Goal: Information Seeking & Learning: Check status

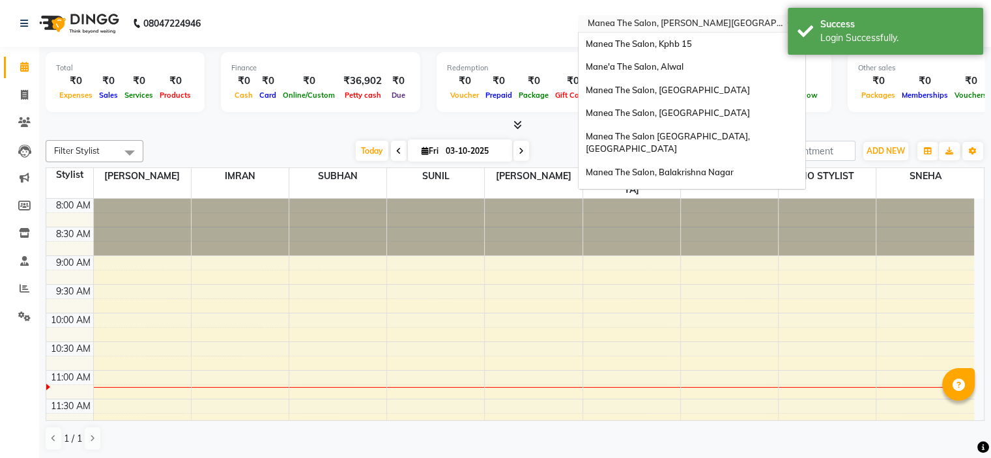
click at [701, 23] on input "text" at bounding box center [679, 24] width 189 height 13
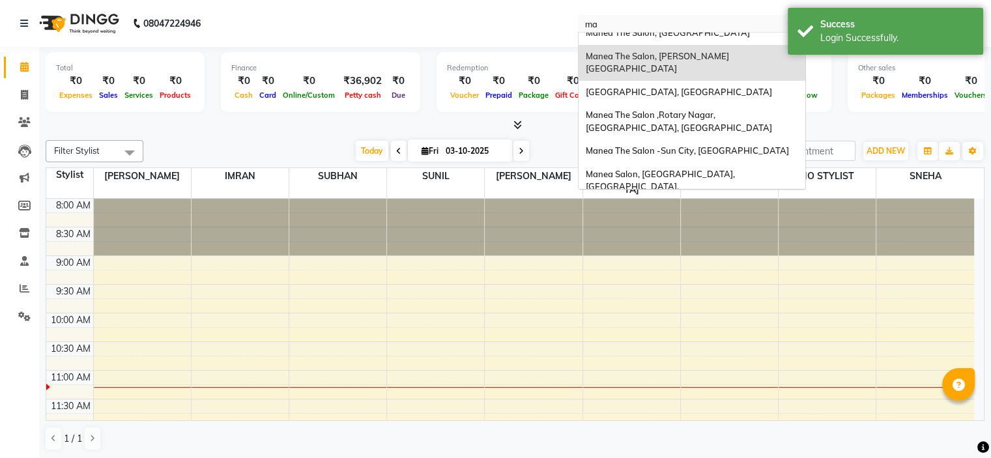
type input "mad"
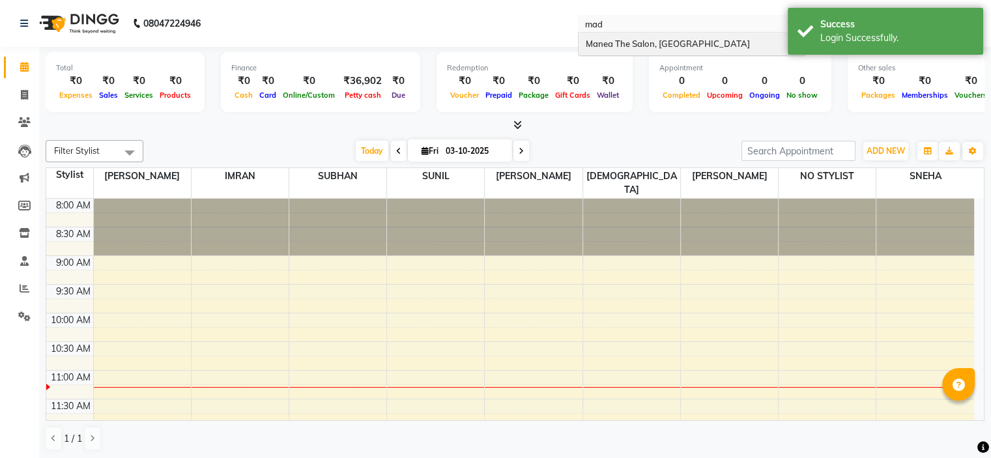
click at [700, 40] on span "Manea The Salon, [GEOGRAPHIC_DATA]" at bounding box center [667, 43] width 164 height 10
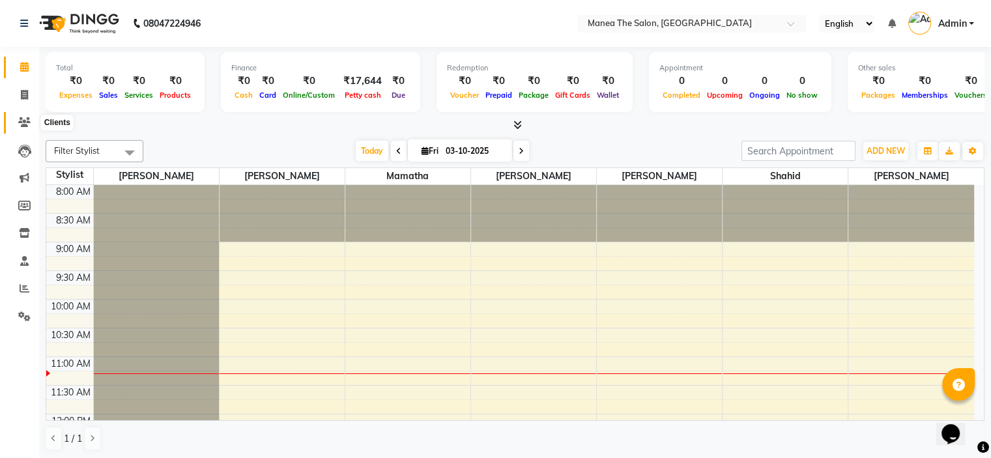
click at [25, 120] on icon at bounding box center [24, 122] width 12 height 10
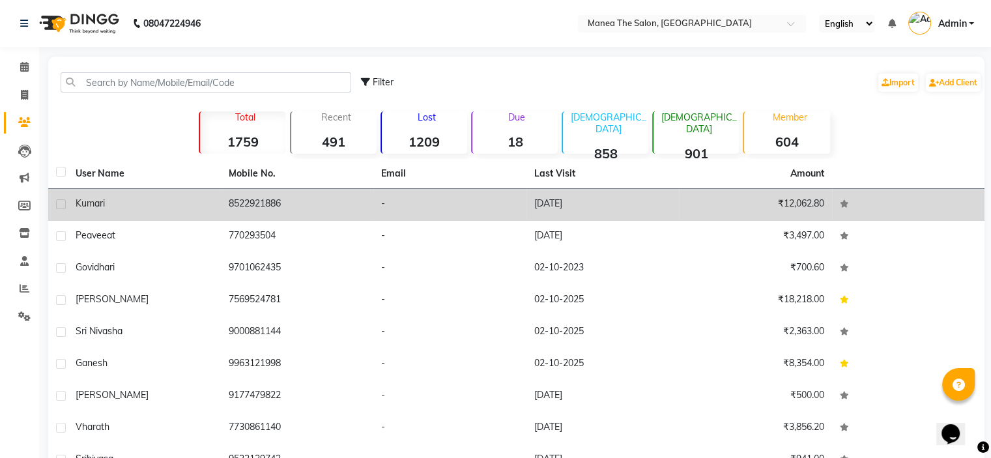
scroll to position [106, 0]
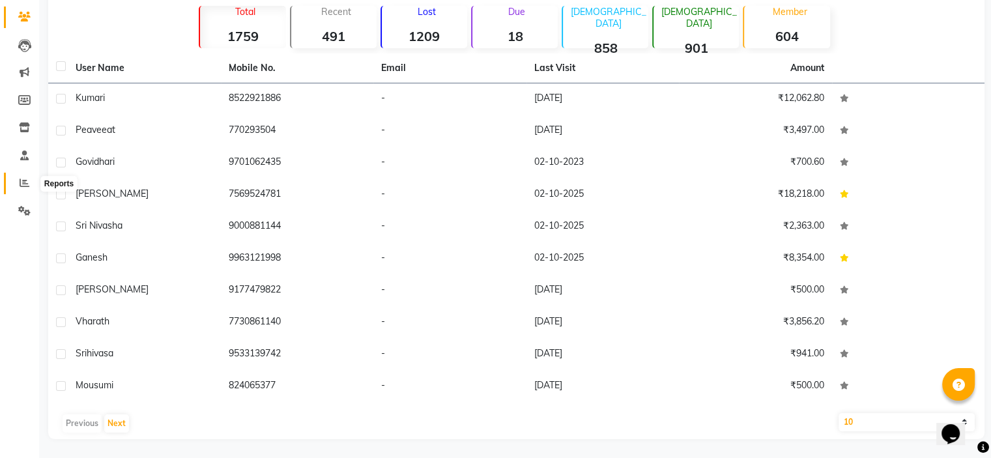
click at [15, 184] on span at bounding box center [24, 183] width 23 height 15
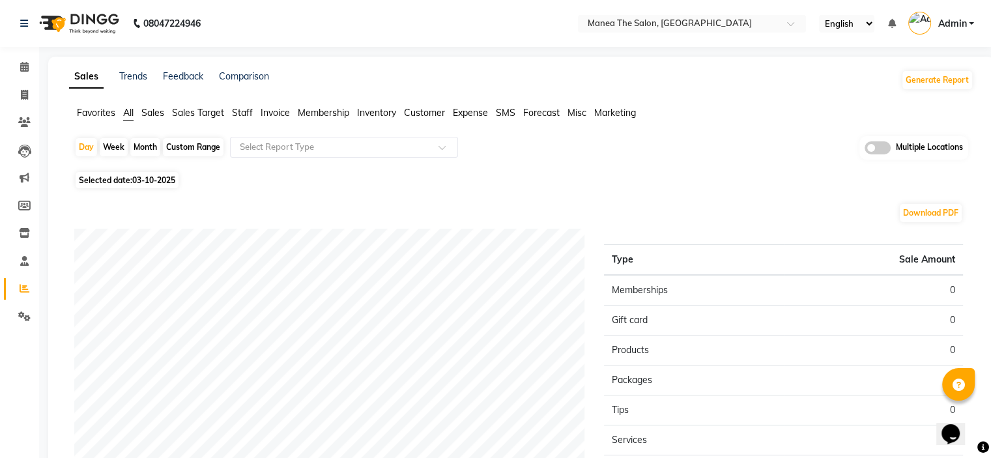
click at [155, 149] on div "Month" at bounding box center [145, 147] width 30 height 18
select select "10"
select select "2025"
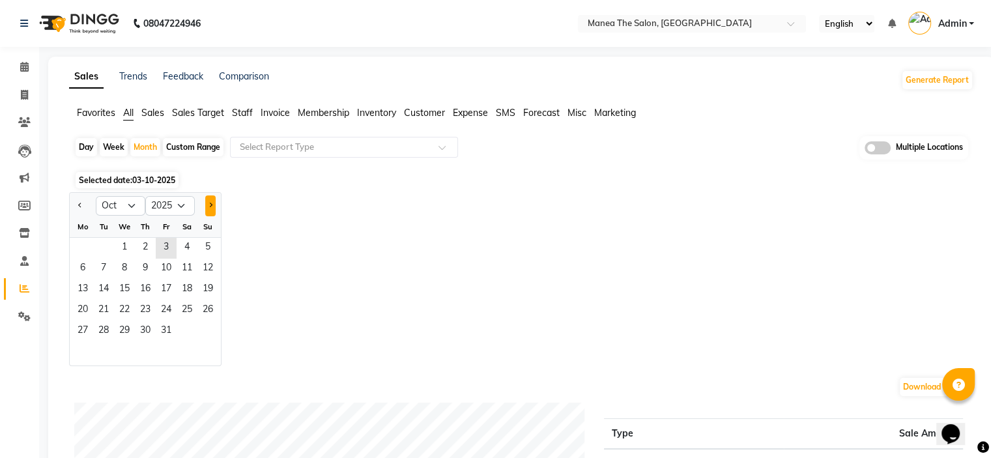
click at [211, 199] on button "Next month" at bounding box center [210, 206] width 10 height 21
click at [76, 203] on button "Previous month" at bounding box center [80, 206] width 10 height 21
select select "9"
click at [119, 283] on span "17" at bounding box center [124, 290] width 21 height 21
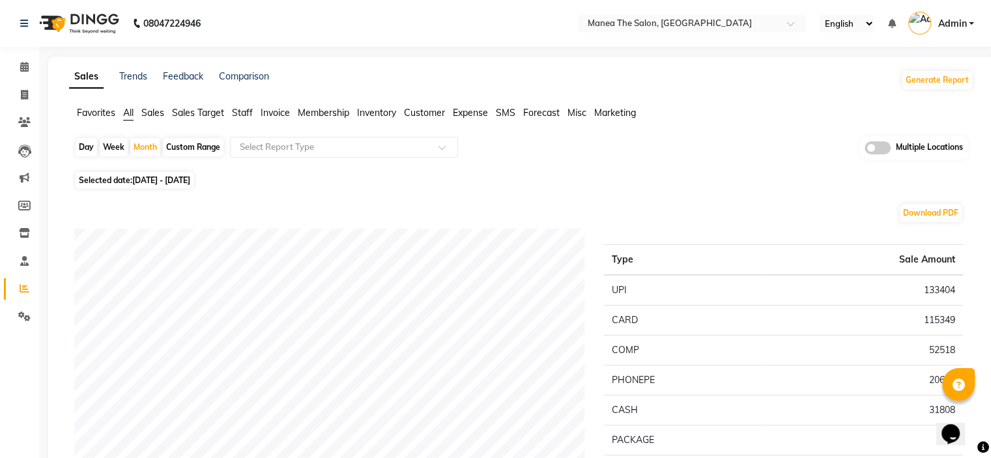
click at [156, 115] on span "Sales" at bounding box center [152, 113] width 23 height 12
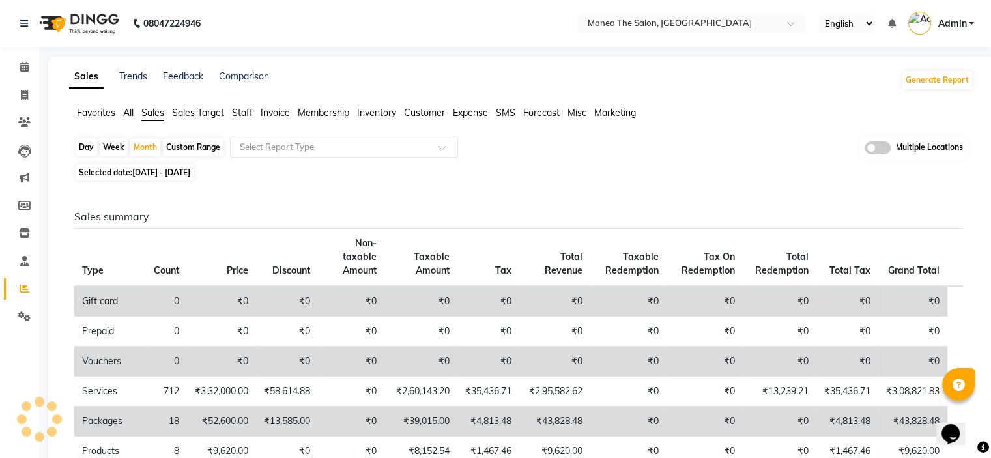
click at [258, 144] on input "text" at bounding box center [331, 147] width 188 height 13
click at [501, 109] on span "SMS" at bounding box center [506, 113] width 20 height 12
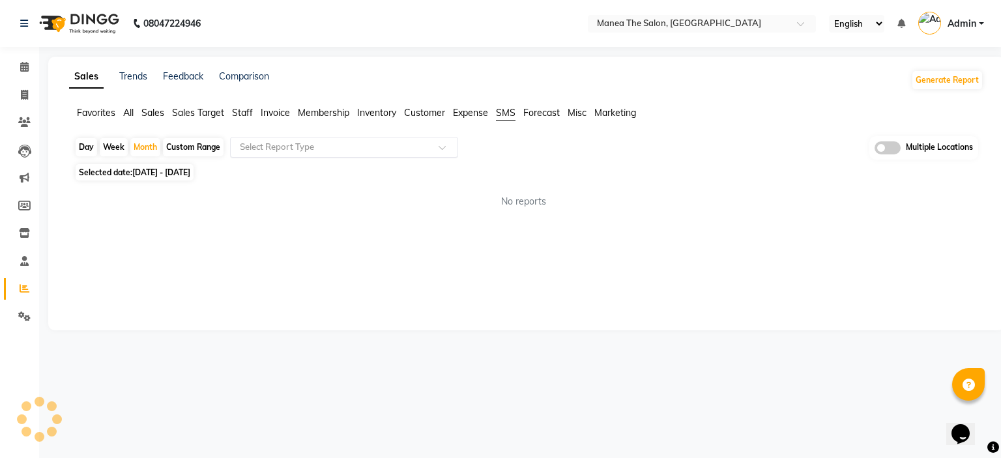
click at [365, 141] on input "text" at bounding box center [331, 147] width 188 height 13
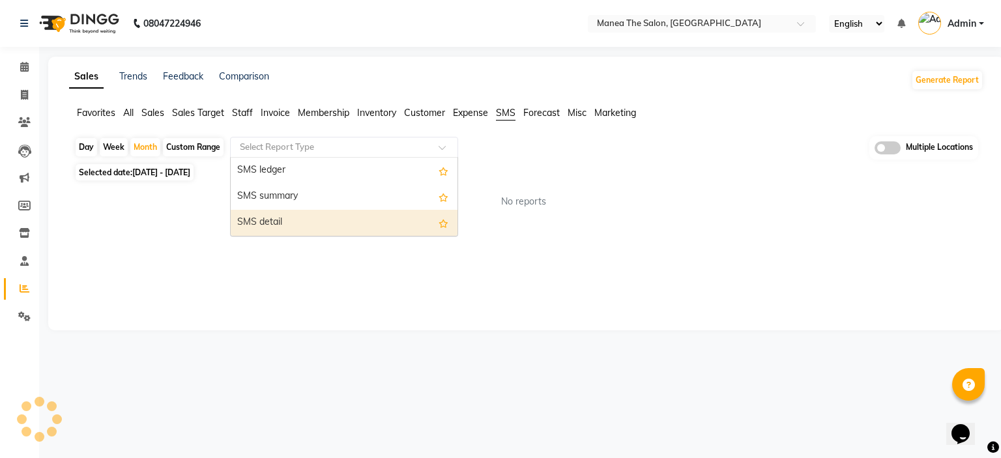
click at [358, 214] on div "SMS detail" at bounding box center [344, 223] width 227 height 26
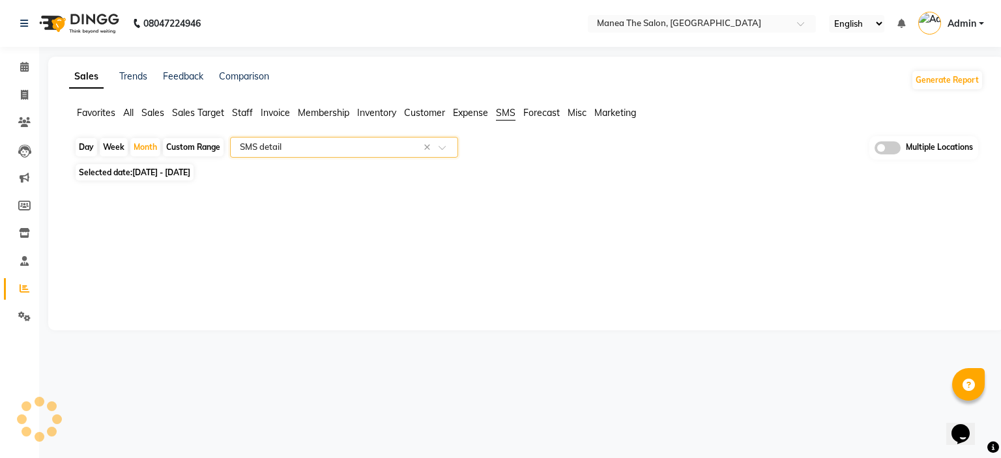
select select "full_report"
select select "csv"
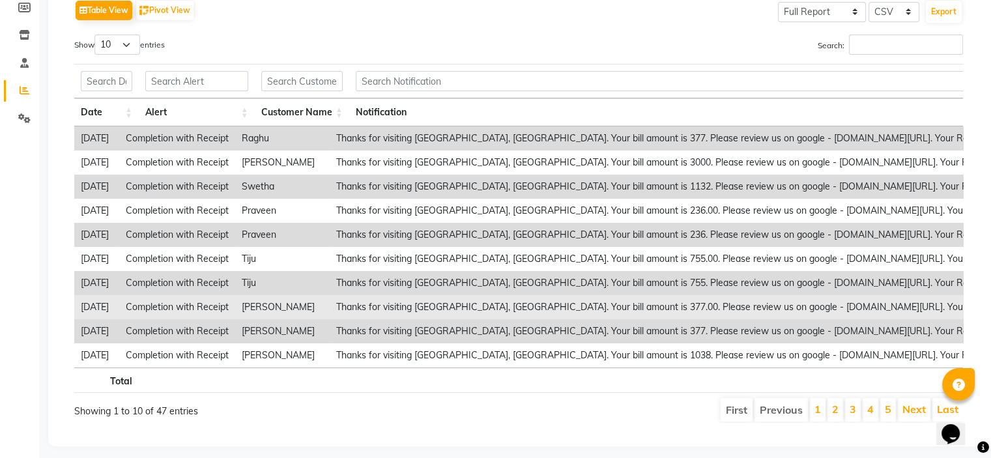
type input "y"
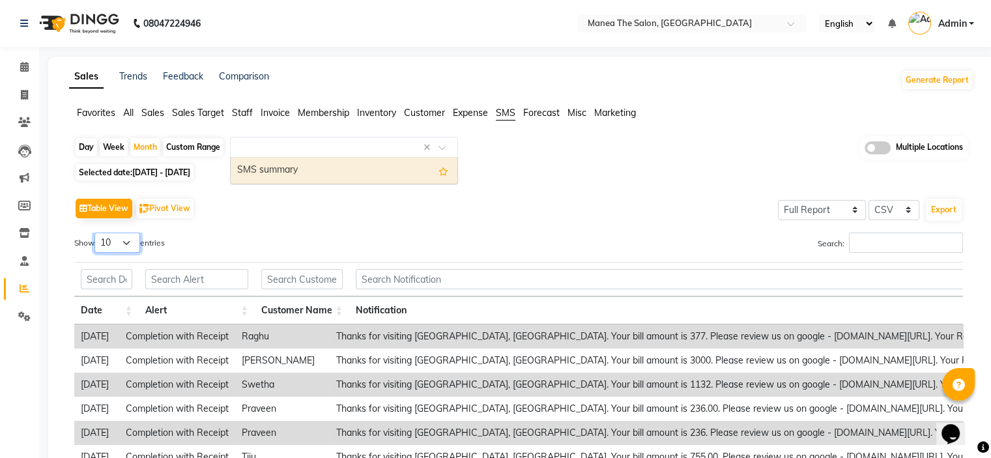
click at [127, 250] on select "10 25 50 100" at bounding box center [117, 243] width 46 height 20
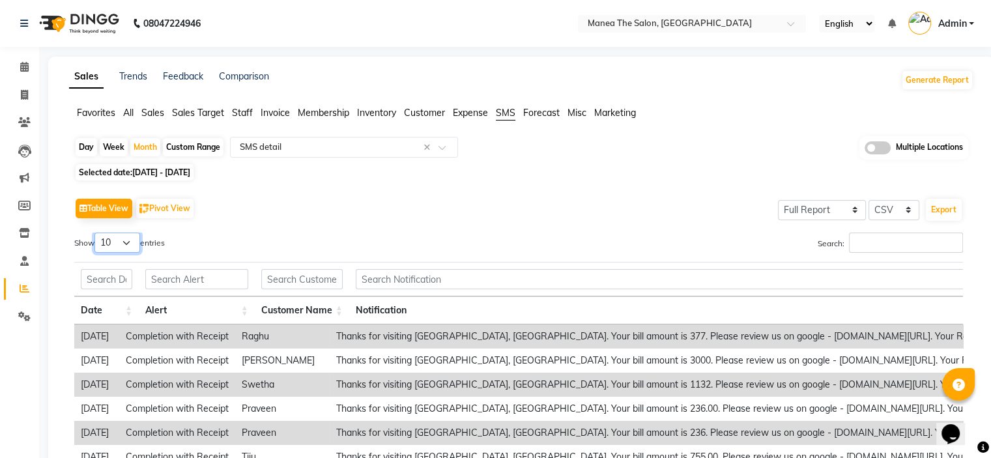
select select "100"
click at [96, 233] on select "10 25 50 100" at bounding box center [117, 243] width 46 height 20
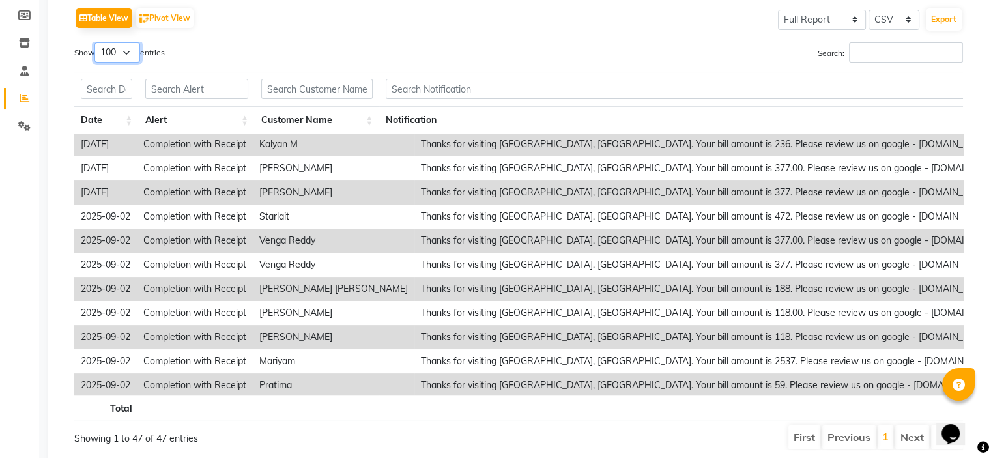
scroll to position [292, 0]
click at [834, 117] on th "Notification" at bounding box center [752, 120] width 746 height 28
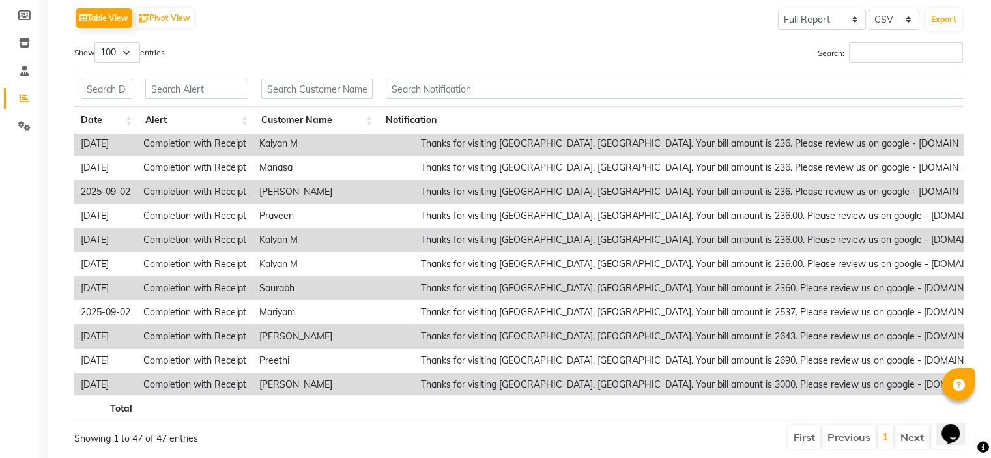
scroll to position [0, 0]
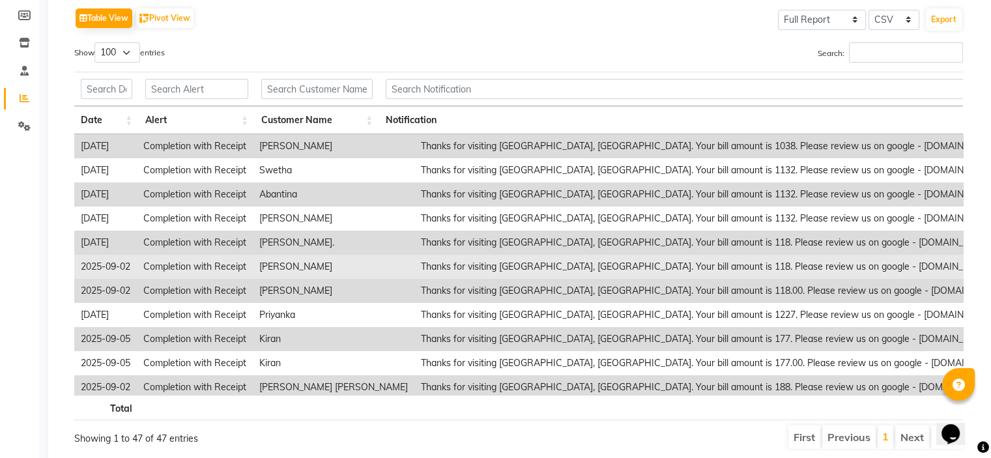
click at [339, 265] on td "[PERSON_NAME]" at bounding box center [334, 267] width 162 height 24
copy td "[PERSON_NAME]"
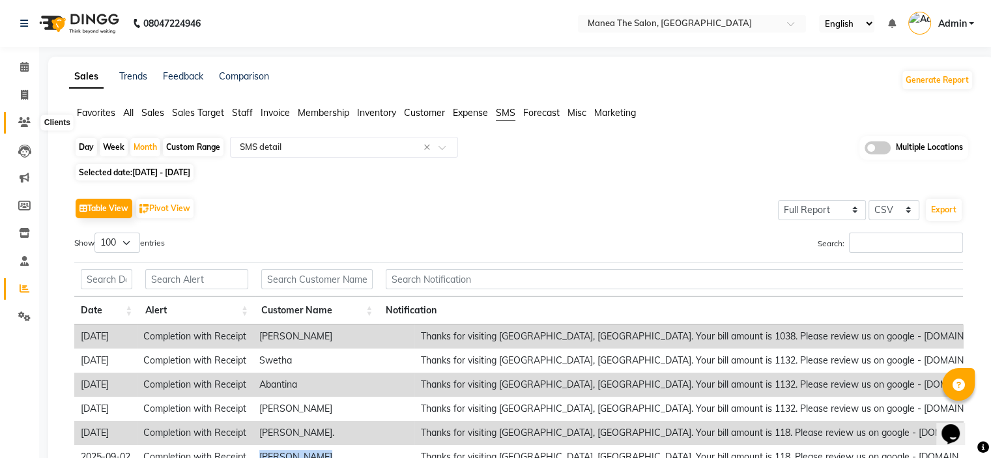
click at [26, 125] on icon at bounding box center [24, 122] width 12 height 10
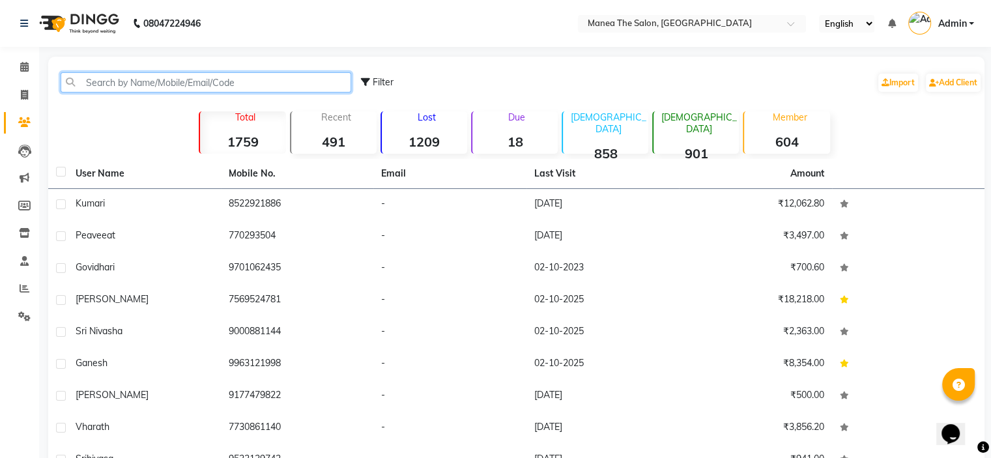
click at [150, 82] on input "text" at bounding box center [206, 82] width 291 height 20
paste input "[PERSON_NAME]"
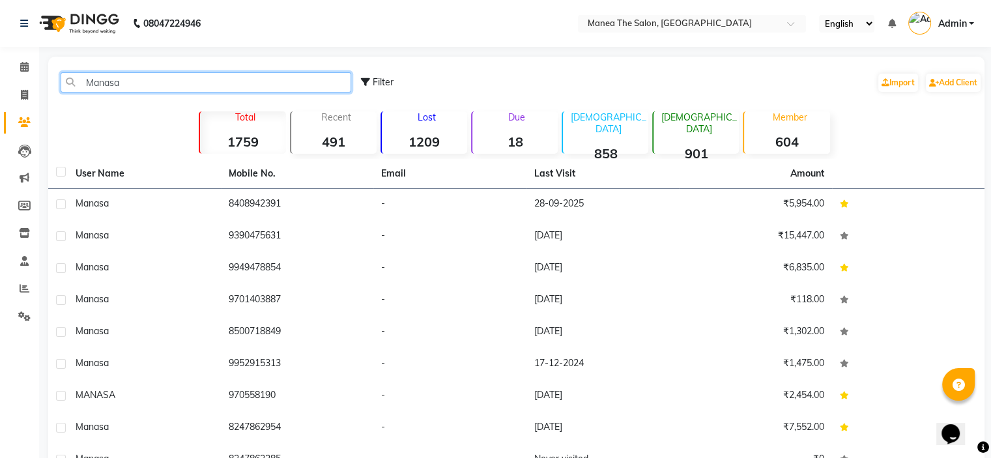
paste input "Suryadevara"
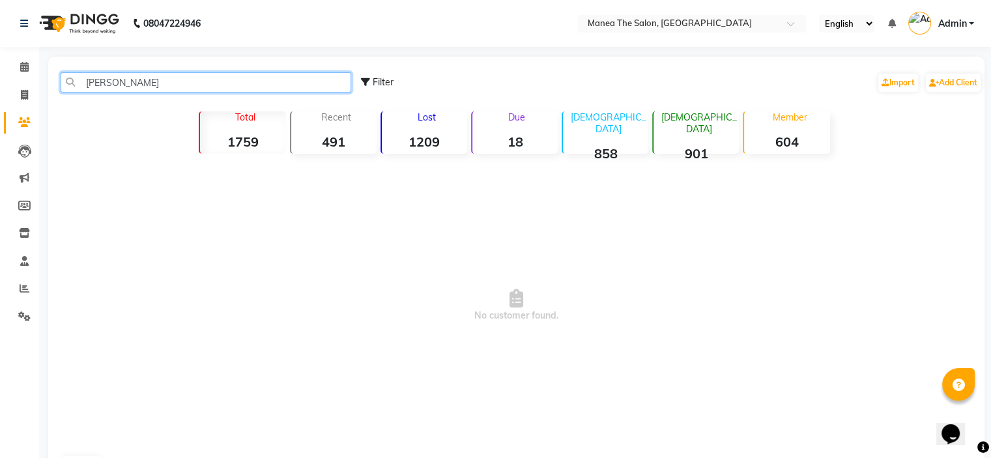
click at [89, 82] on input "[PERSON_NAME]" at bounding box center [206, 82] width 291 height 20
type input "[PERSON_NAME]"
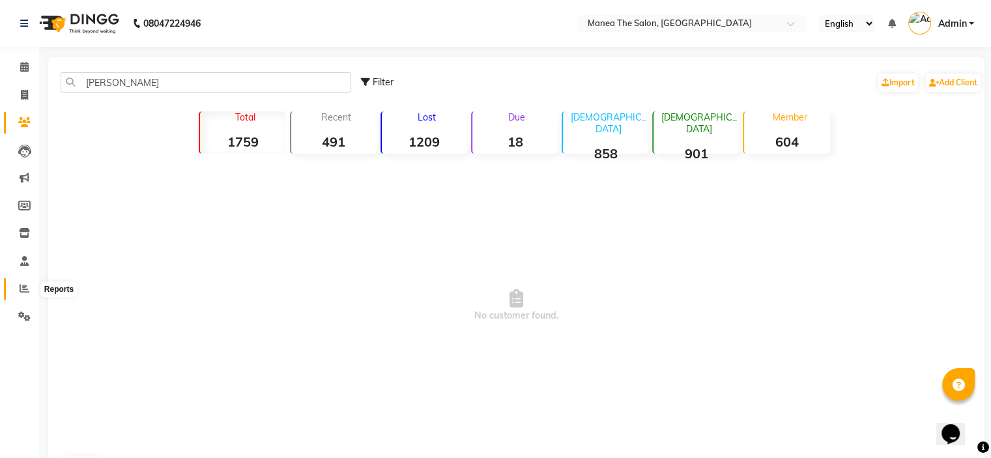
click at [27, 291] on icon at bounding box center [25, 288] width 10 height 10
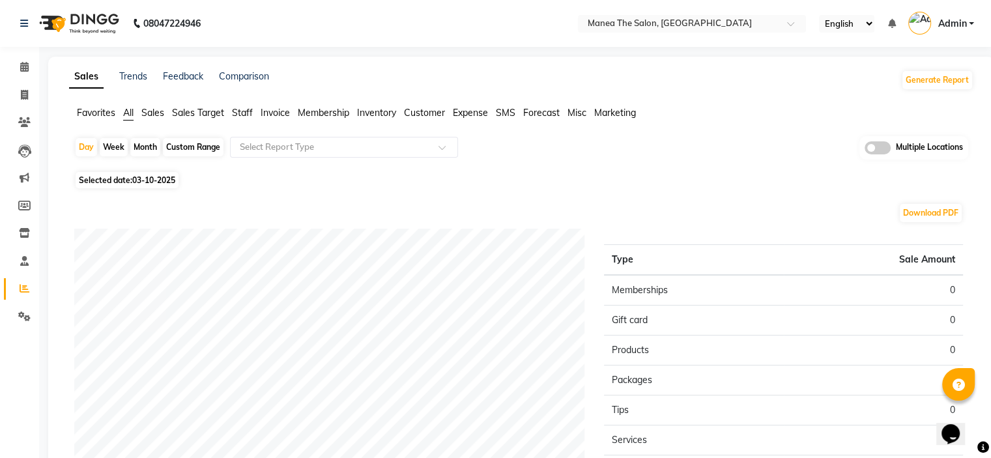
click at [420, 114] on span "Customer" at bounding box center [424, 113] width 41 height 12
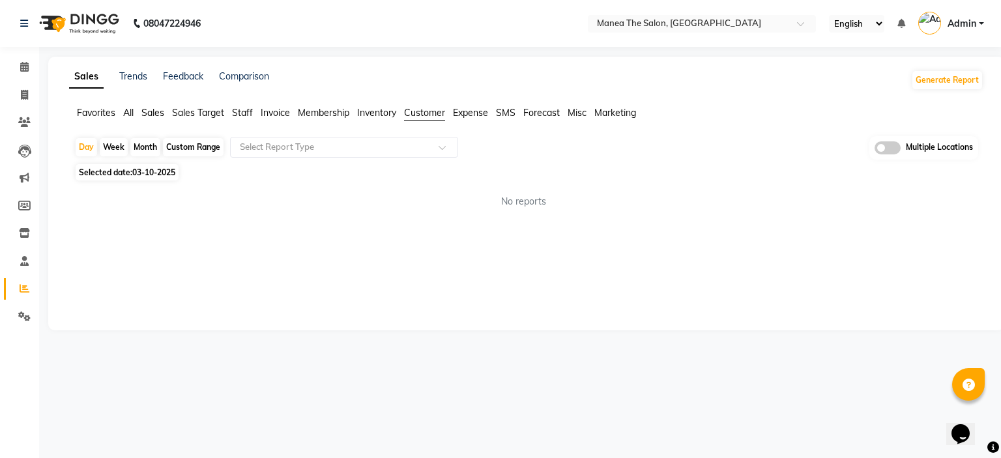
click at [499, 114] on span "SMS" at bounding box center [506, 113] width 20 height 12
click at [146, 147] on div "Month" at bounding box center [145, 147] width 30 height 18
select select "10"
select select "2025"
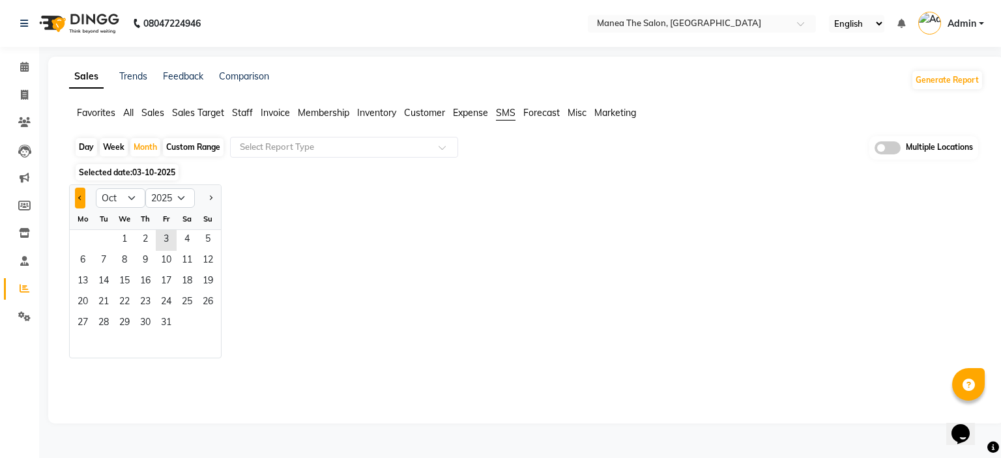
click at [81, 200] on button "Previous month" at bounding box center [80, 198] width 10 height 21
select select "9"
click at [130, 315] on div "29 30" at bounding box center [145, 323] width 151 height 21
click at [164, 286] on span "19" at bounding box center [166, 282] width 21 height 21
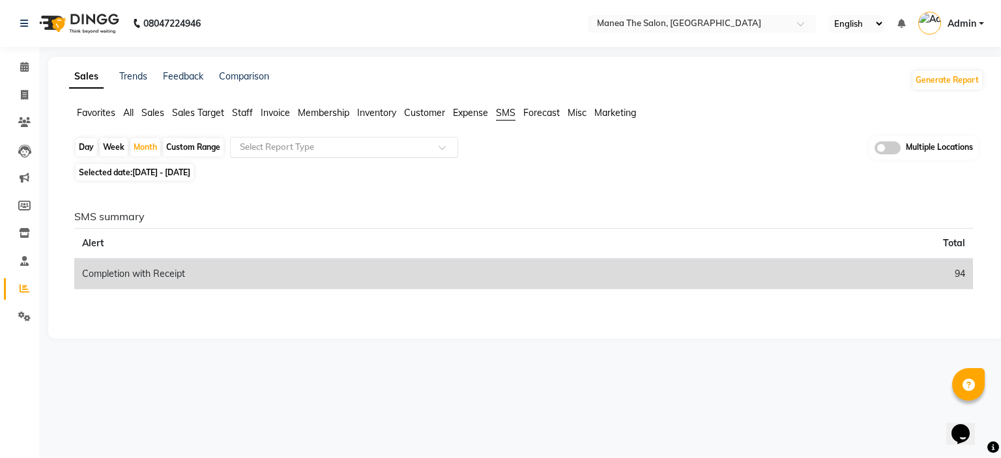
click at [319, 146] on input "text" at bounding box center [331, 147] width 188 height 13
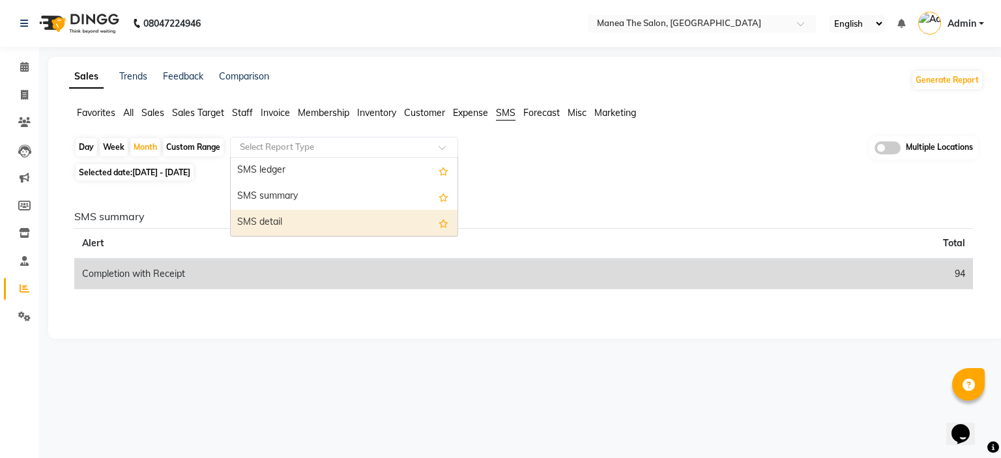
click at [327, 216] on div "SMS detail" at bounding box center [344, 223] width 227 height 26
select select "full_report"
select select "csv"
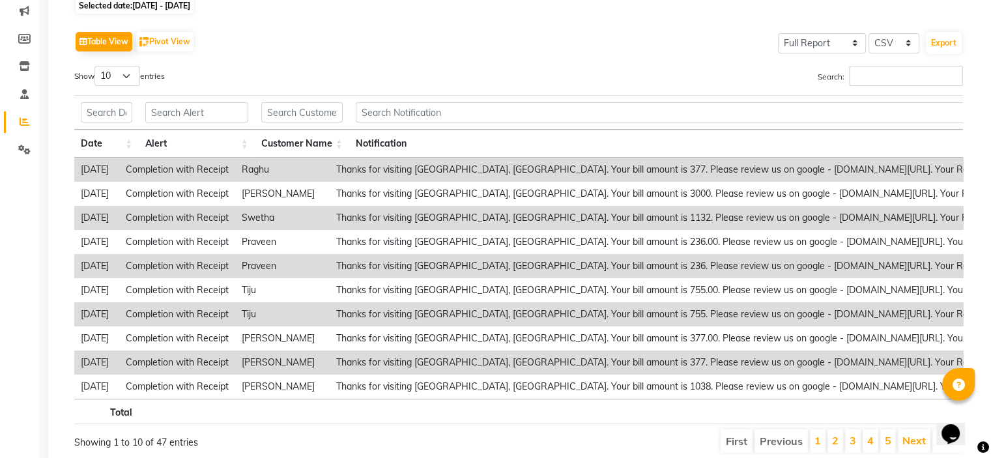
scroll to position [224, 0]
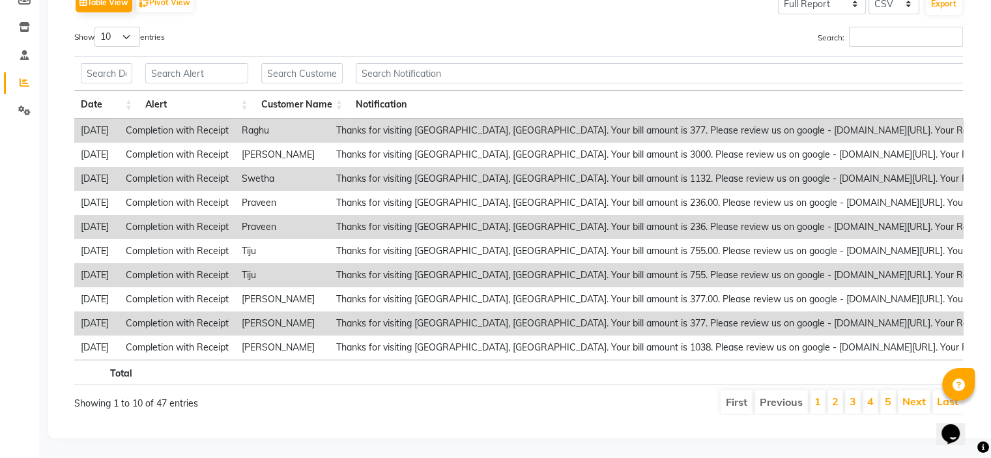
click at [850, 390] on li "3" at bounding box center [853, 401] width 16 height 23
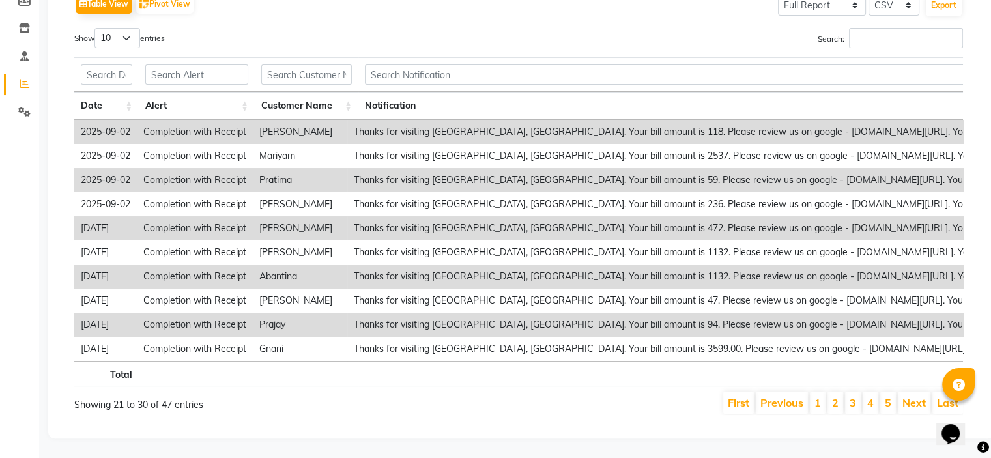
scroll to position [223, 0]
click at [871, 396] on link "4" at bounding box center [870, 402] width 7 height 13
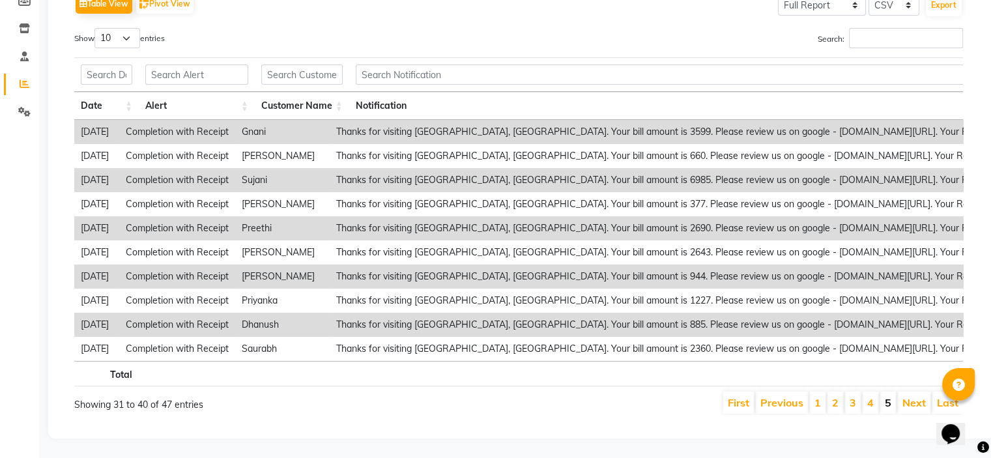
click at [892, 394] on li "5" at bounding box center [888, 403] width 16 height 22
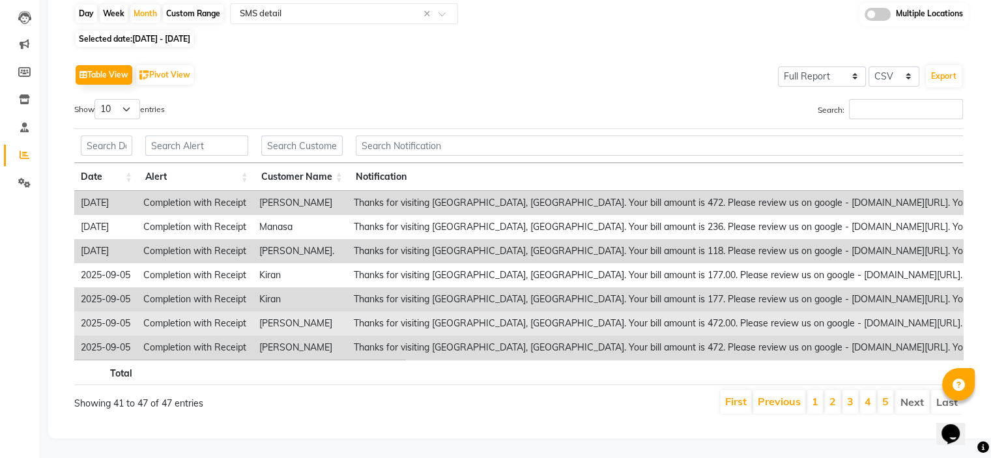
click at [300, 312] on td "Aniket Pal" at bounding box center [300, 324] width 94 height 24
copy td "Aniket Pal"
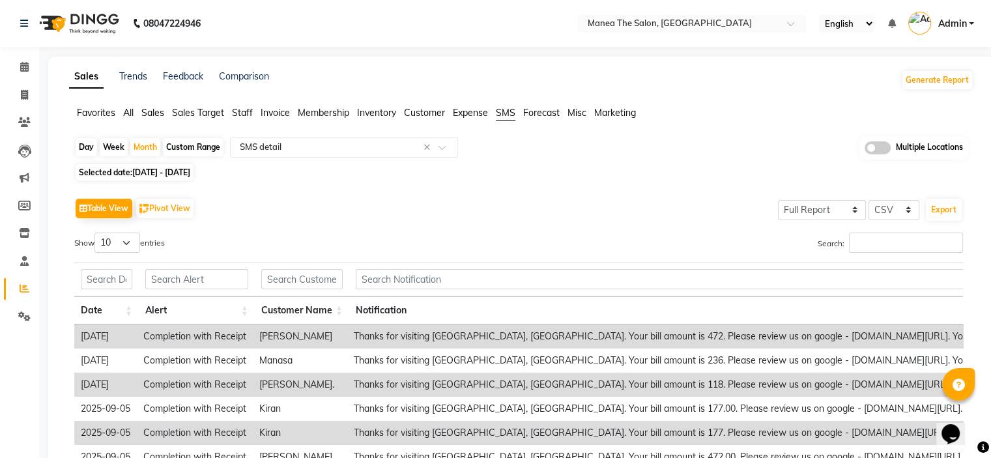
click at [3, 112] on li "Clients" at bounding box center [19, 123] width 39 height 28
click at [16, 119] on span at bounding box center [24, 122] width 23 height 15
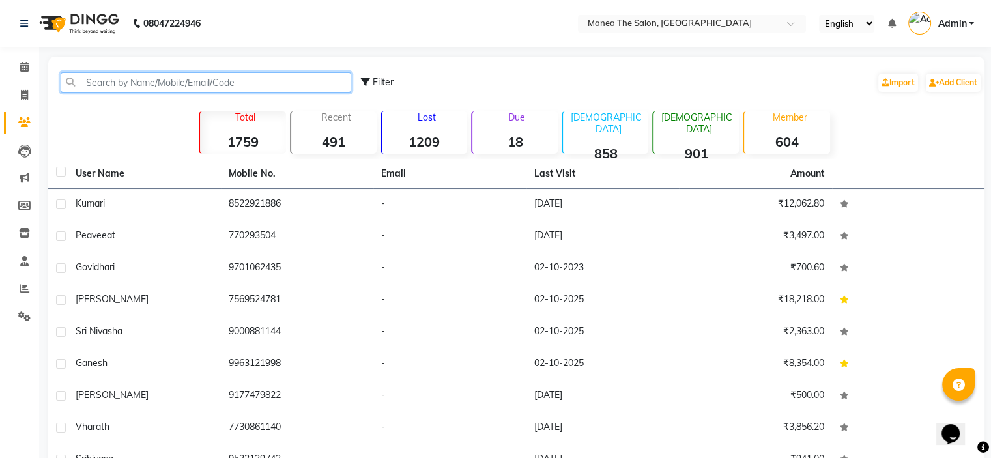
click at [237, 91] on input "text" at bounding box center [206, 82] width 291 height 20
paste input "Aniket Pal"
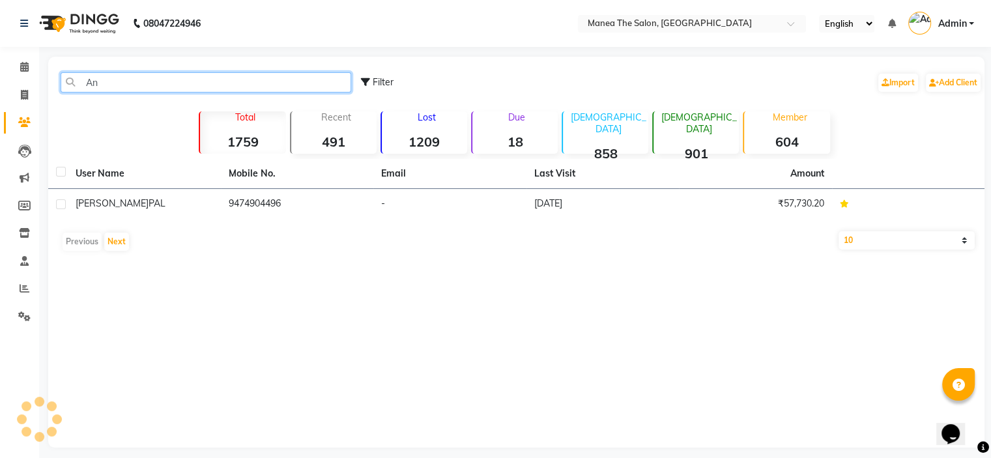
type input "A"
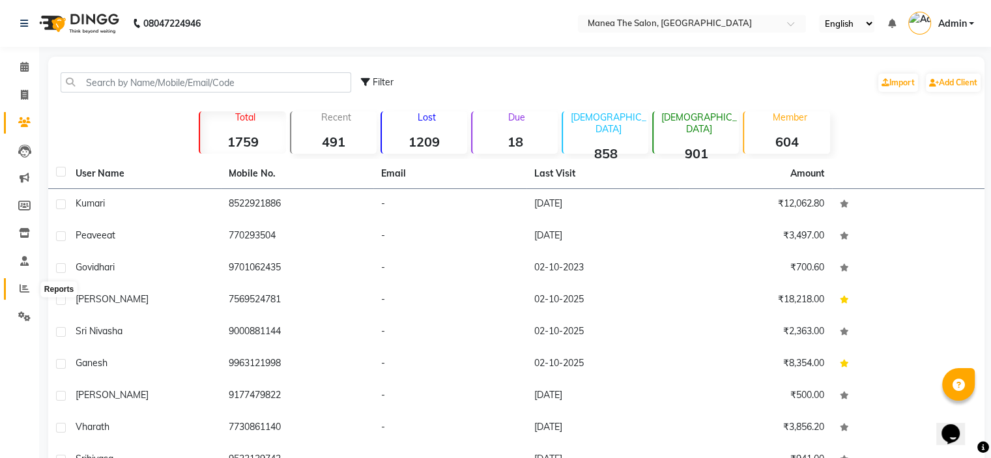
click at [18, 282] on span at bounding box center [24, 289] width 23 height 15
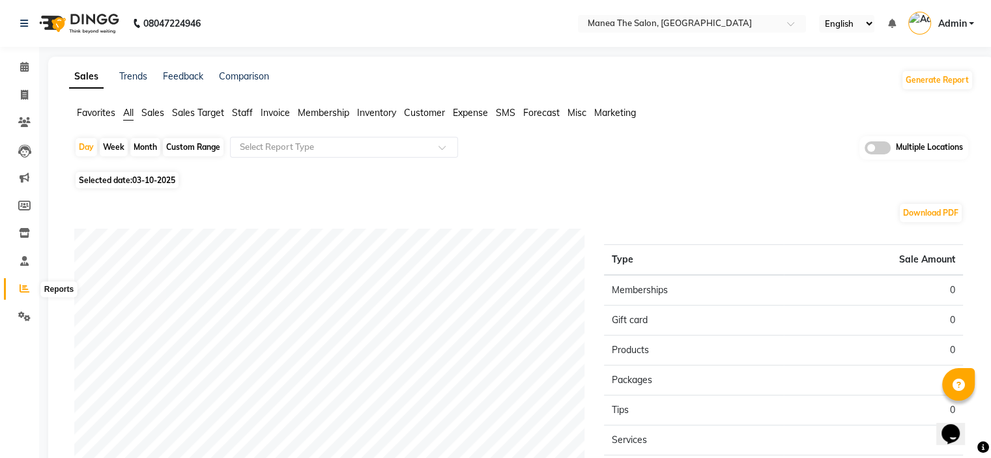
click at [23, 291] on icon at bounding box center [25, 288] width 10 height 10
click at [290, 146] on input "text" at bounding box center [331, 147] width 188 height 13
click at [508, 112] on span "SMS" at bounding box center [506, 113] width 20 height 12
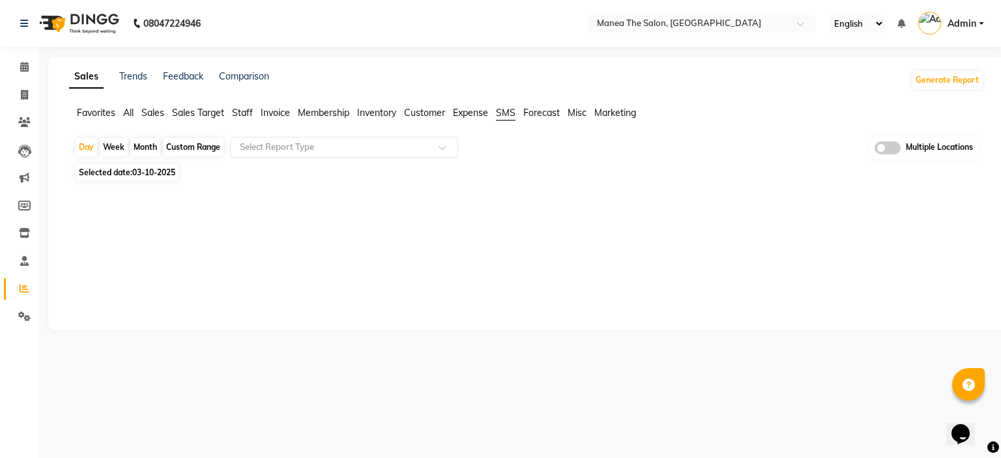
click at [386, 141] on input "text" at bounding box center [331, 147] width 188 height 13
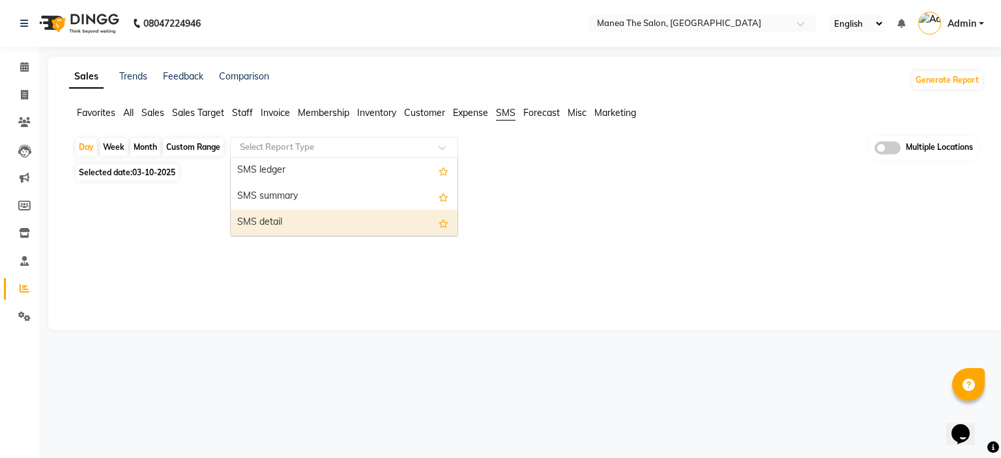
click at [386, 225] on div "SMS detail" at bounding box center [344, 223] width 227 height 26
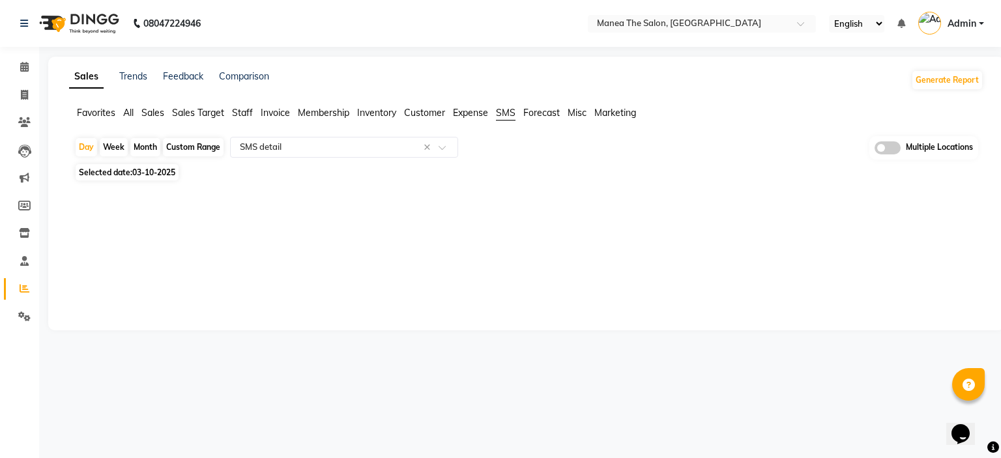
click at [142, 151] on div "Month" at bounding box center [145, 147] width 30 height 18
select select "10"
select select "2025"
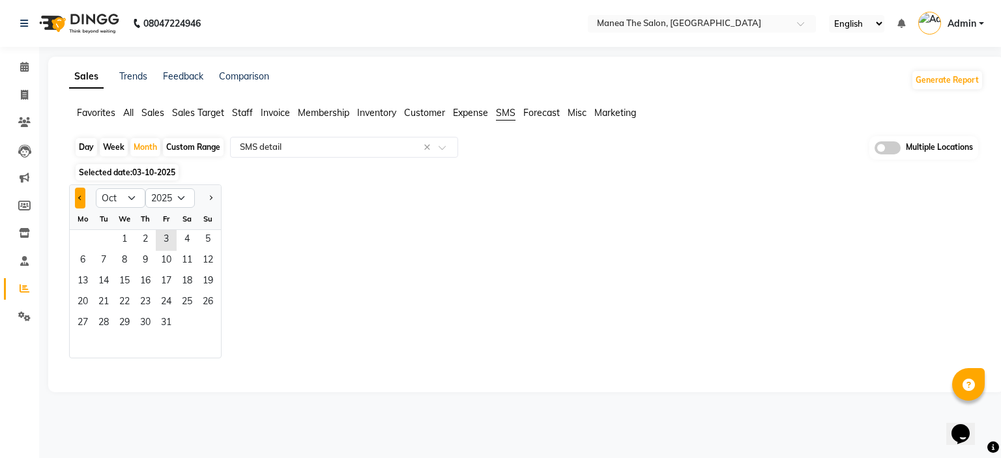
click at [81, 197] on span "Previous month" at bounding box center [80, 197] width 5 height 5
select select "9"
click at [125, 260] on span "10" at bounding box center [124, 261] width 21 height 21
select select "full_report"
select select "csv"
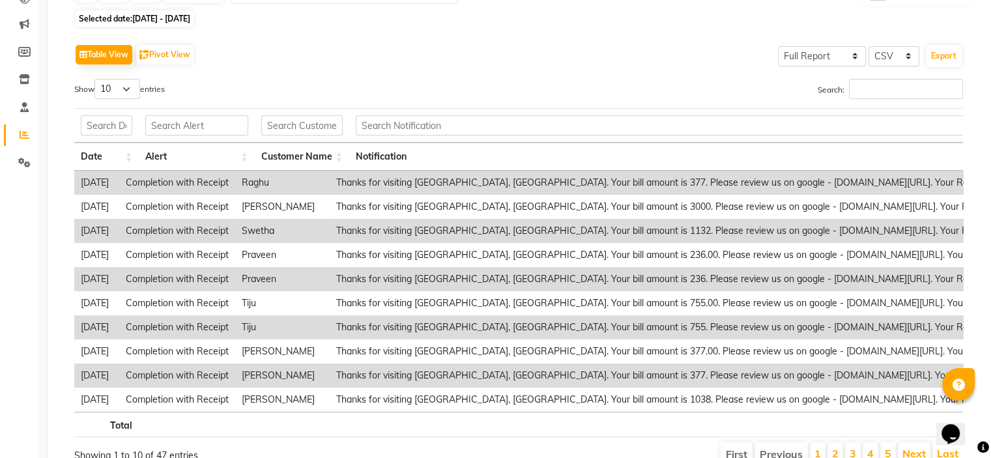
scroll to position [224, 0]
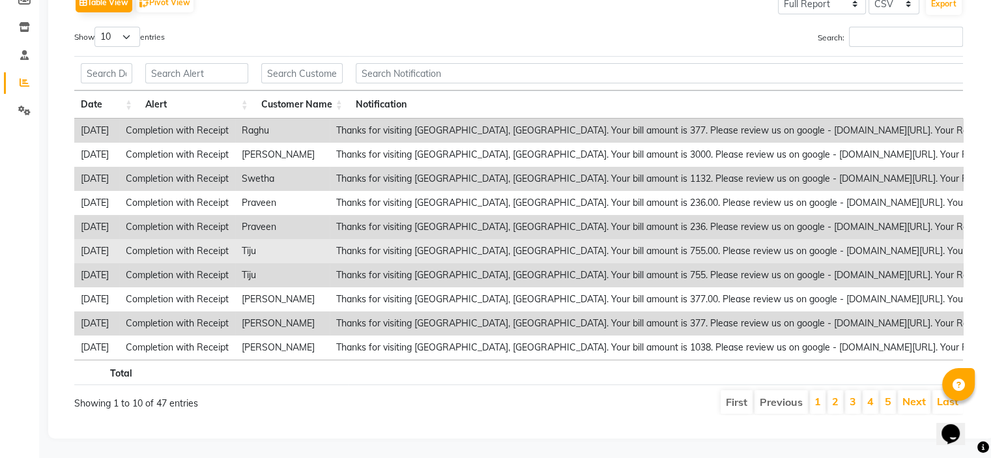
click at [271, 239] on td "Tiju" at bounding box center [282, 251] width 94 height 24
copy td "Tiju"
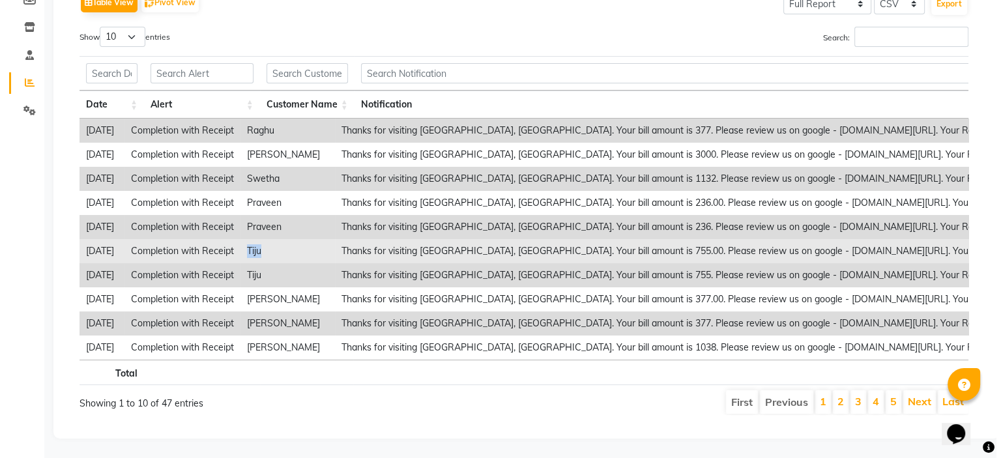
scroll to position [0, 0]
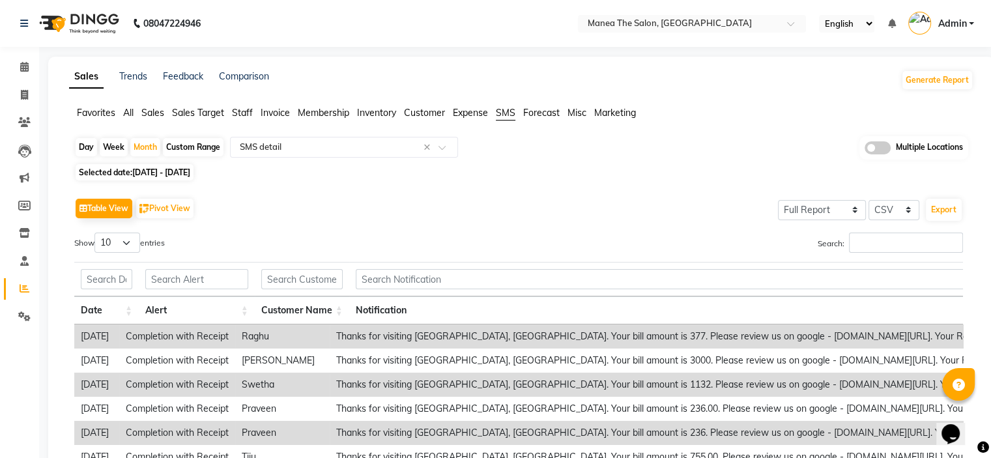
click at [955, 27] on span "Admin" at bounding box center [952, 24] width 29 height 14
click at [937, 104] on div "Version:3.18.2" at bounding box center [907, 113] width 119 height 19
click at [951, 27] on span "Admin" at bounding box center [952, 24] width 29 height 14
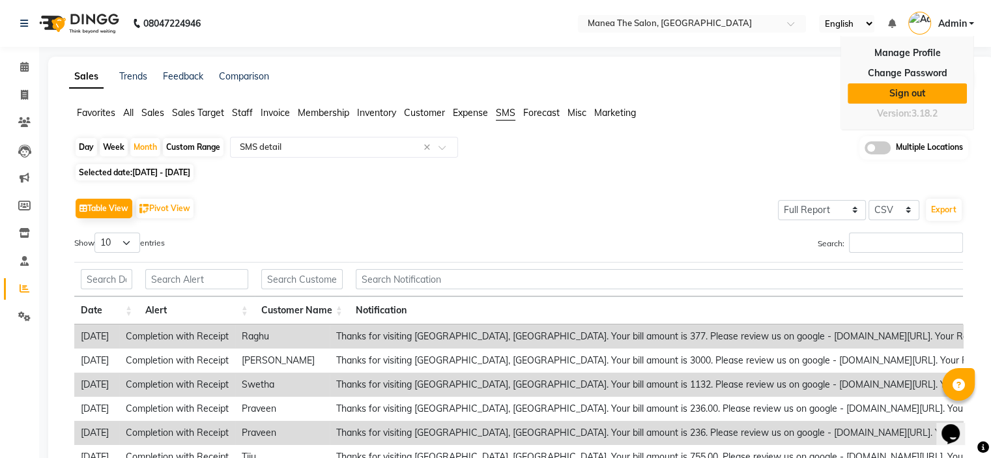
click at [941, 86] on link "Sign out" at bounding box center [907, 93] width 119 height 20
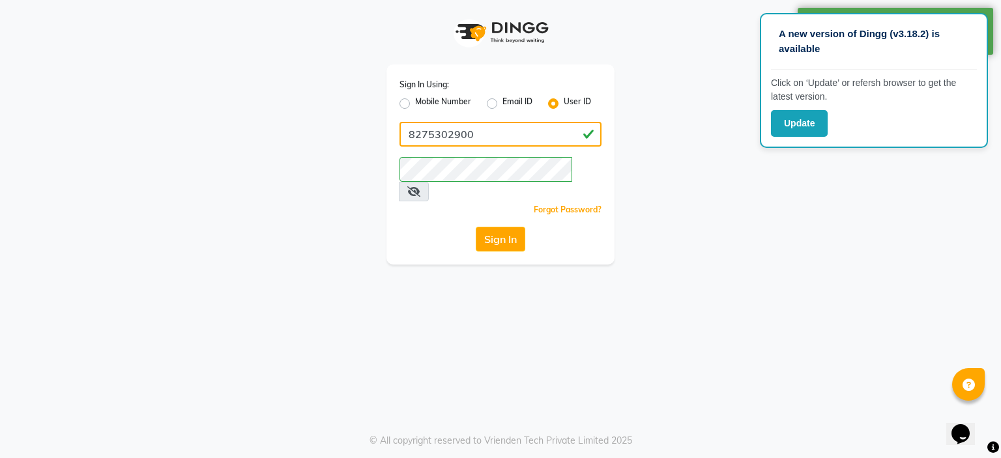
click at [486, 136] on input "8275302900" at bounding box center [501, 134] width 202 height 25
paste input "toni&guyessensuals"
type input "toni&guyessensuals"
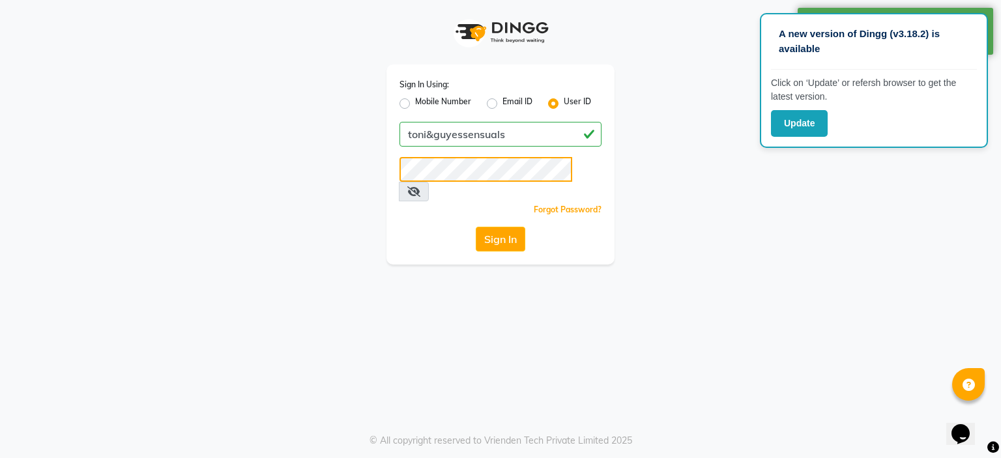
click at [476, 227] on button "Sign In" at bounding box center [501, 239] width 50 height 25
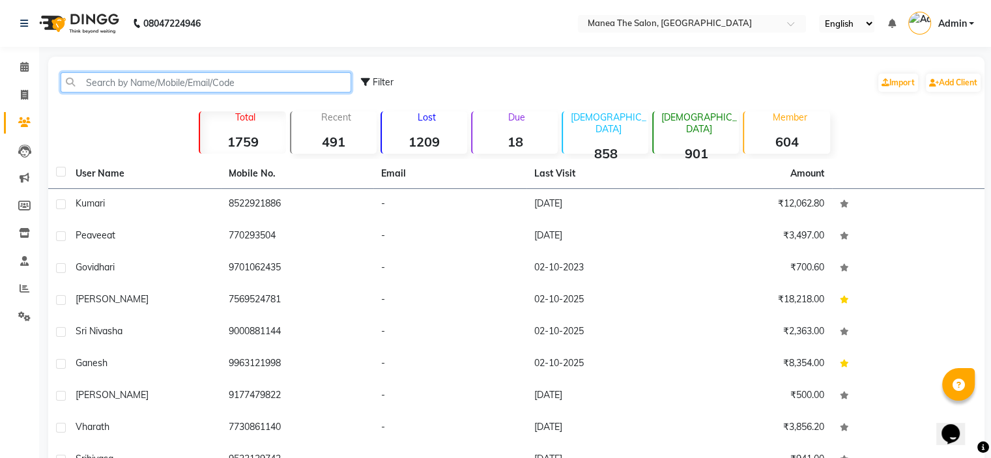
click at [126, 85] on input "text" at bounding box center [206, 82] width 291 height 20
paste input "Tiju"
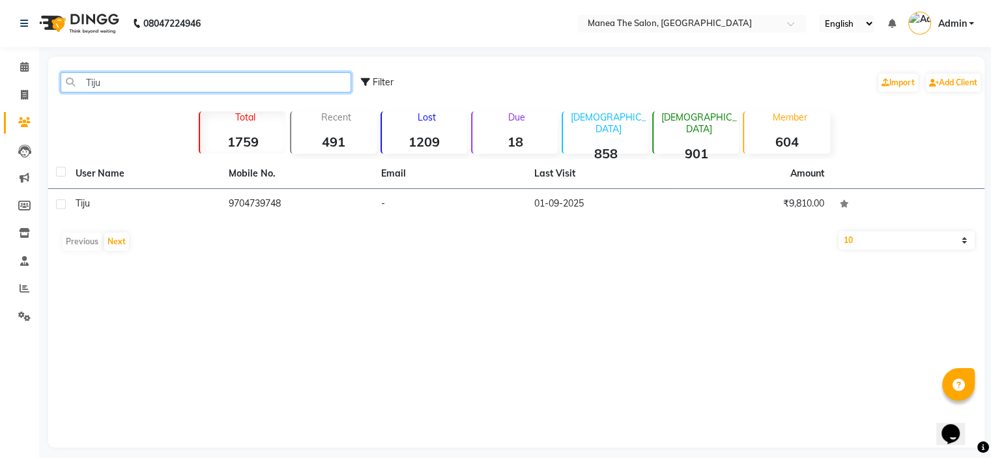
type input "Tiju"
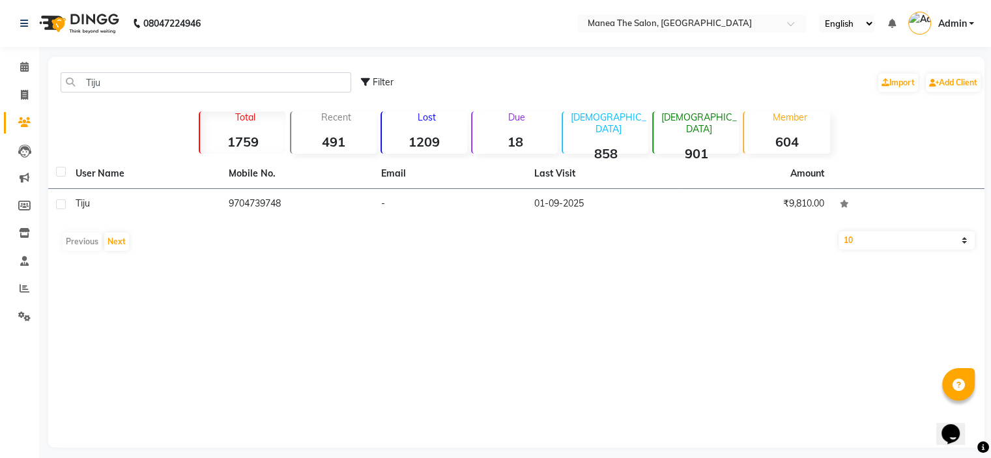
click at [229, 237] on div "Previous Next" at bounding box center [516, 241] width 926 height 21
click at [826, 333] on div "Tiju Filter Import Add Client Total 1759 Recent 491 Lost 1209 Due 18 [DEMOGRAPH…" at bounding box center [516, 252] width 937 height 391
click at [16, 286] on span at bounding box center [24, 289] width 23 height 15
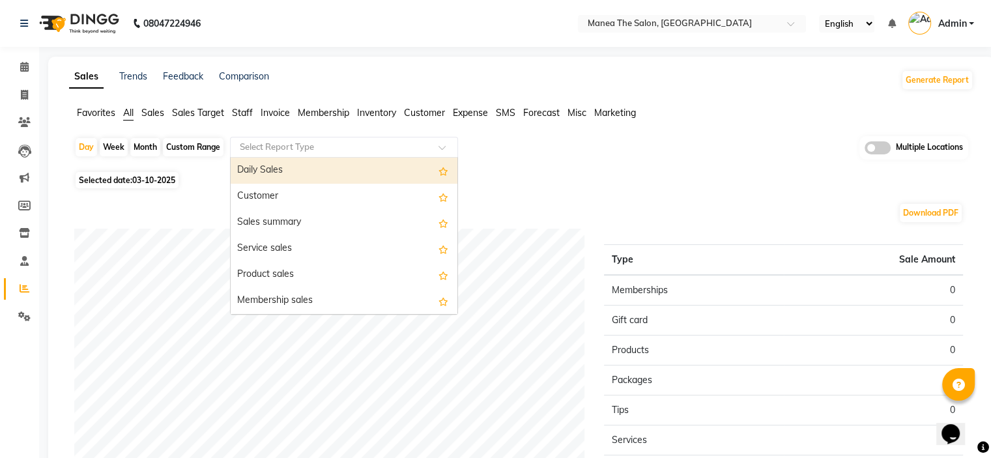
click at [299, 145] on input "text" at bounding box center [331, 147] width 188 height 13
click at [498, 109] on span "SMS" at bounding box center [506, 113] width 20 height 12
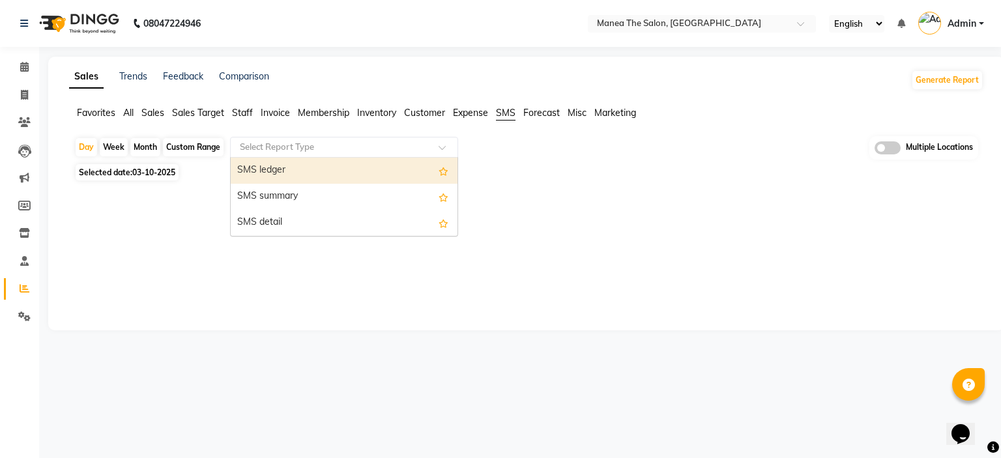
click at [424, 137] on div "Select Report Type" at bounding box center [344, 147] width 228 height 21
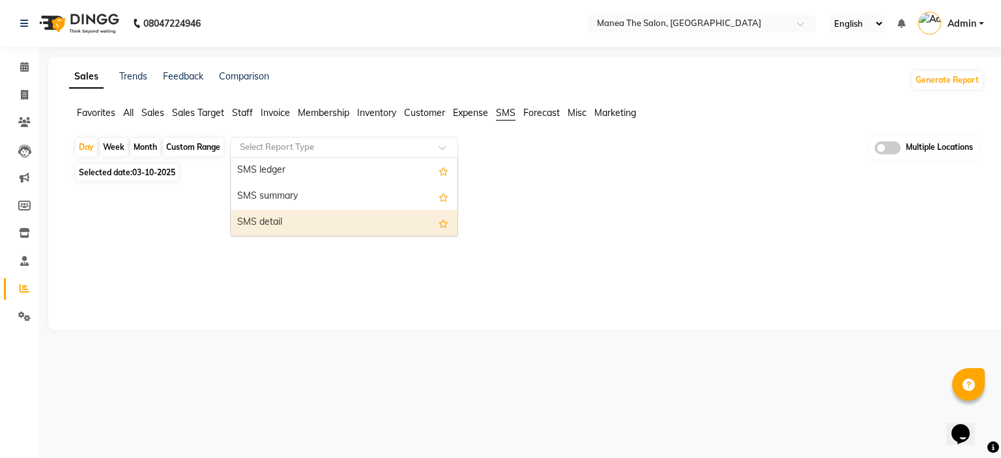
click at [405, 224] on div "SMS detail" at bounding box center [344, 223] width 227 height 26
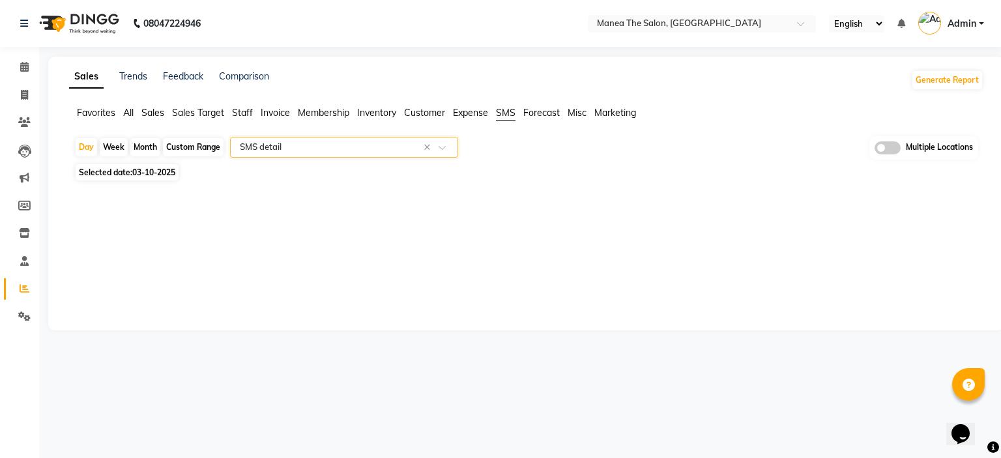
click at [140, 151] on div "Month" at bounding box center [145, 147] width 30 height 18
select select "10"
select select "2025"
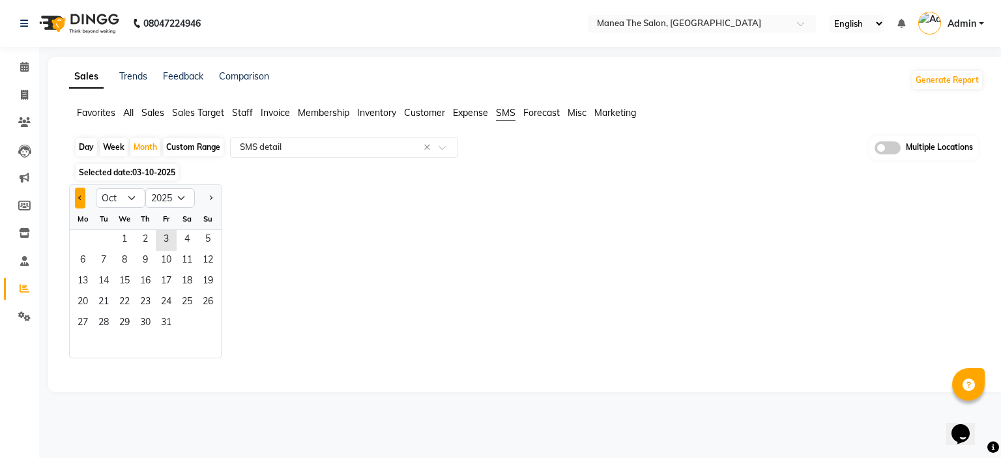
click at [78, 197] on button "Previous month" at bounding box center [80, 198] width 10 height 21
select select "9"
click at [132, 259] on span "10" at bounding box center [124, 261] width 21 height 21
select select "full_report"
select select "csv"
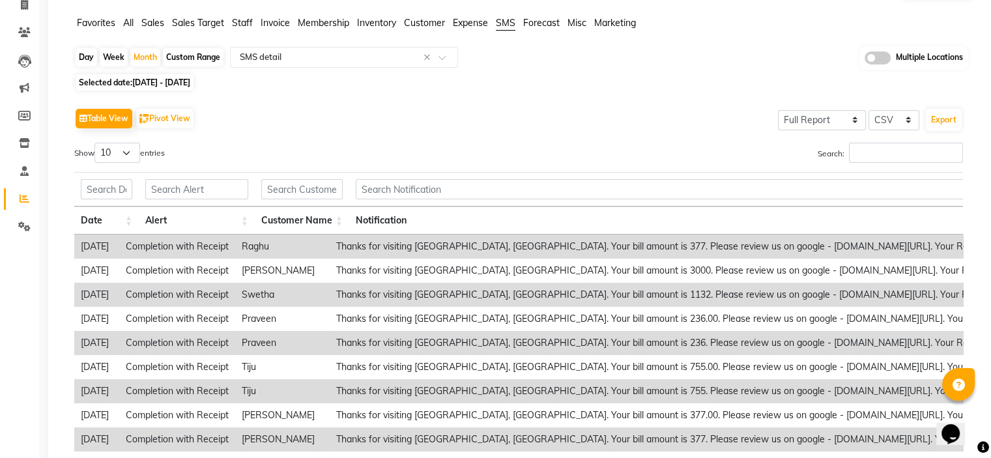
scroll to position [224, 0]
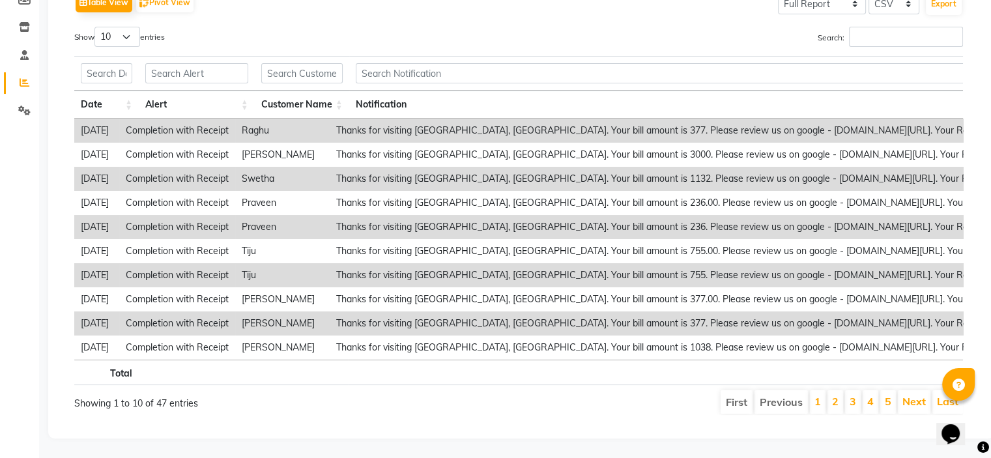
click at [877, 392] on li "4" at bounding box center [871, 401] width 16 height 23
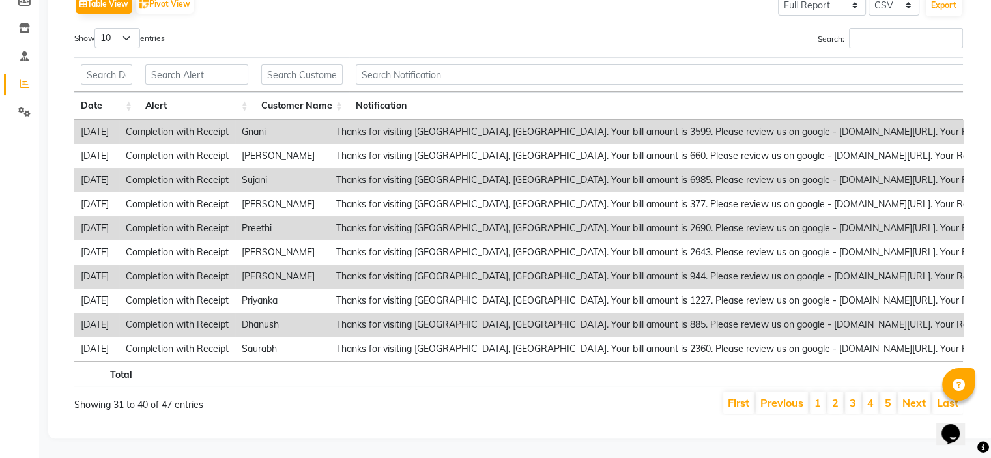
click at [851, 406] on div "Show 10 25 50 100 entries Search: Date Alert Customer Name Notification Date Al…" at bounding box center [518, 221] width 889 height 387
click at [854, 396] on link "3" at bounding box center [853, 402] width 7 height 13
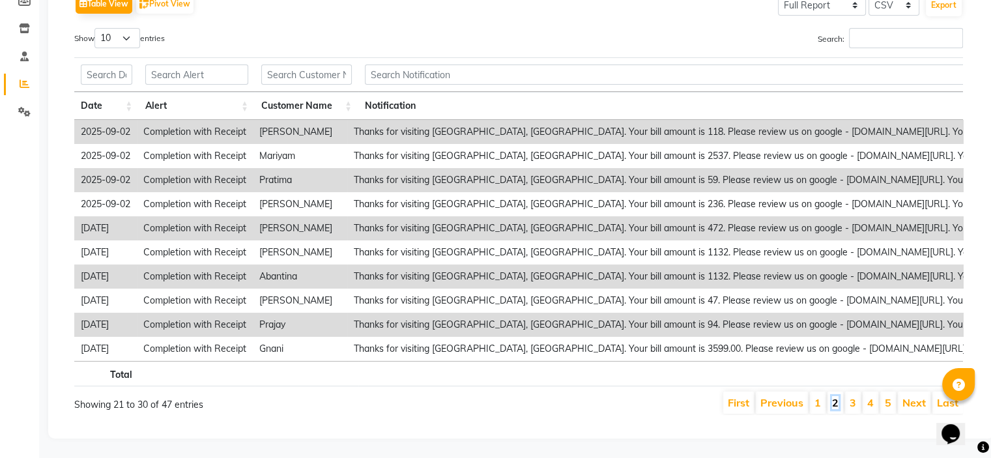
click at [839, 397] on link "2" at bounding box center [835, 402] width 7 height 13
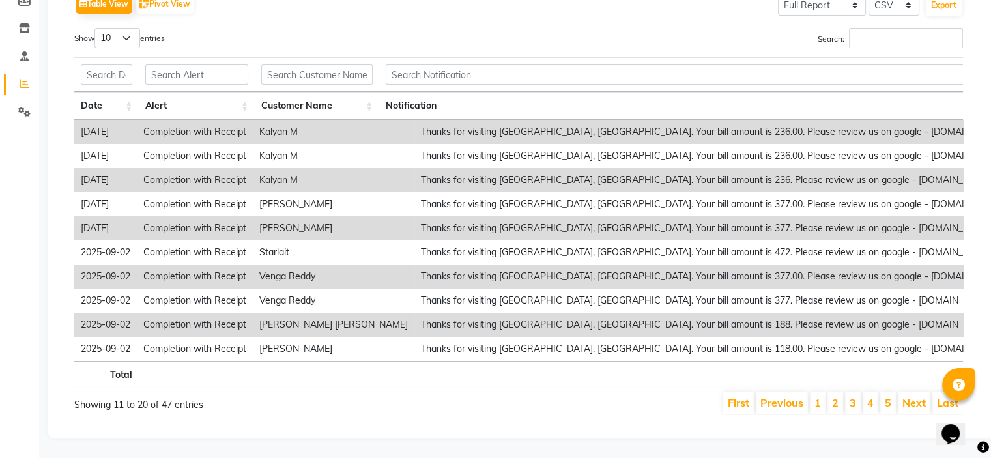
click at [839, 123] on td "Thanks for visiting [GEOGRAPHIC_DATA], [GEOGRAPHIC_DATA]. Your bill amount is 2…" at bounding box center [824, 132] width 821 height 24
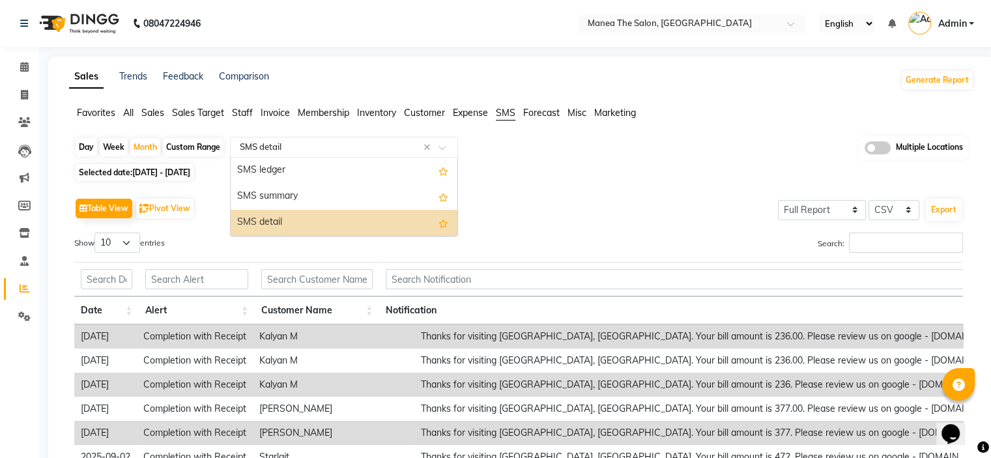
drag, startPoint x: 310, startPoint y: 145, endPoint x: 234, endPoint y: 139, distance: 76.5
click at [234, 139] on div "Select Report Type × SMS detail ×" at bounding box center [344, 147] width 228 height 21
drag, startPoint x: 234, startPoint y: 139, endPoint x: 286, endPoint y: 154, distance: 54.2
click at [286, 154] on div "Select Report Type × SMS detail ×" at bounding box center [344, 147] width 228 height 21
drag, startPoint x: 287, startPoint y: 226, endPoint x: 232, endPoint y: 229, distance: 55.5
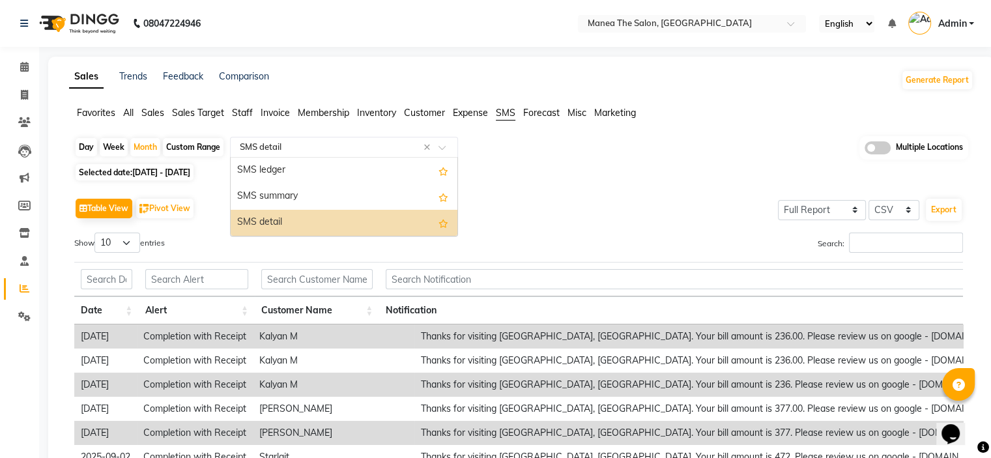
click at [232, 229] on div "SMS detail" at bounding box center [344, 223] width 227 height 26
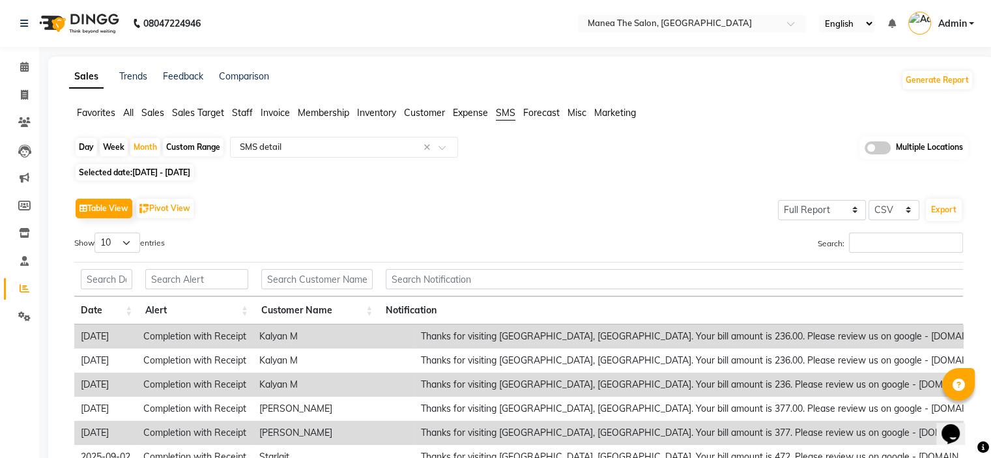
click at [796, 121] on div "Favorites All Sales Sales Target Staff Invoice Membership Inventory Customer Ex…" at bounding box center [521, 118] width 924 height 25
